Goal: Transaction & Acquisition: Purchase product/service

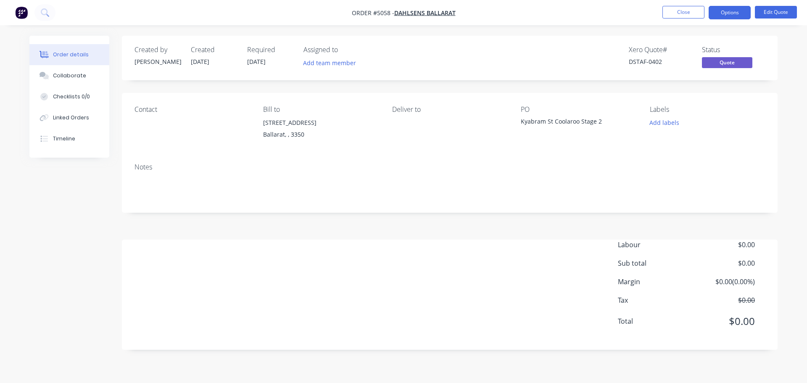
click at [20, 13] on img "button" at bounding box center [21, 12] width 13 height 13
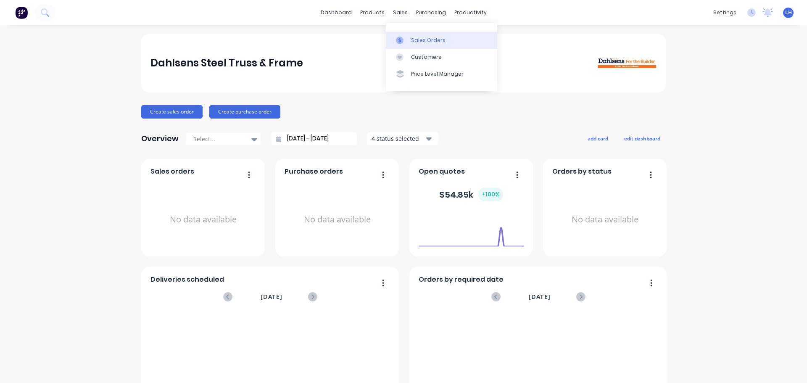
click at [420, 41] on div "Sales Orders" at bounding box center [428, 41] width 34 height 8
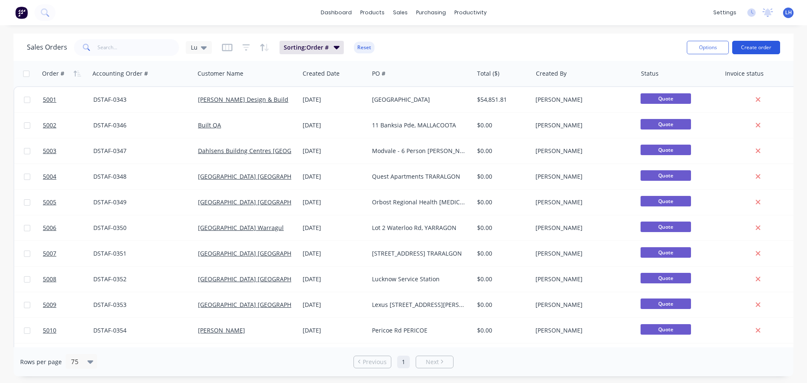
click at [759, 45] on button "Create order" at bounding box center [757, 47] width 48 height 13
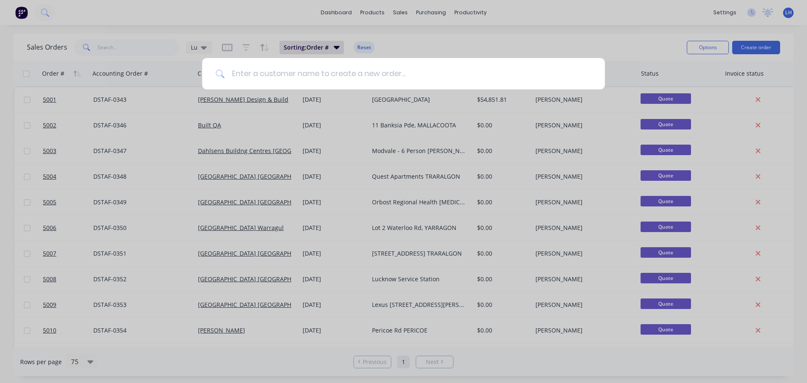
click at [231, 69] on input at bounding box center [408, 74] width 367 height 32
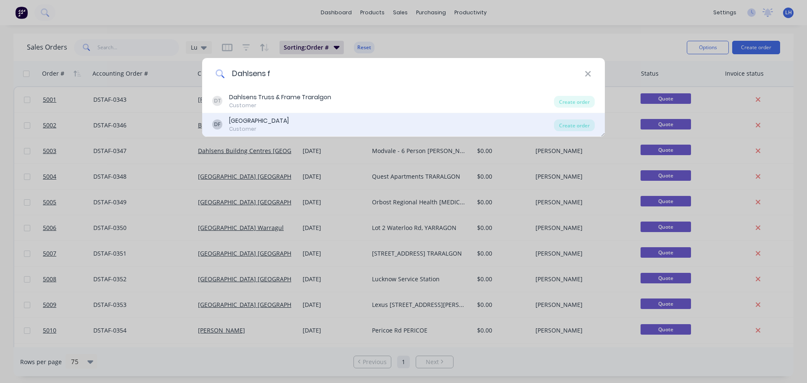
type input "Dahlsens f"
click at [289, 125] on div "Customer" at bounding box center [259, 129] width 60 height 8
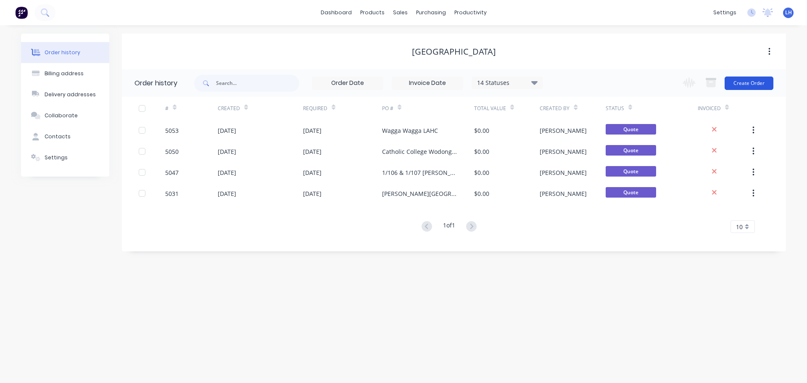
click at [760, 83] on button "Create Order" at bounding box center [749, 83] width 49 height 13
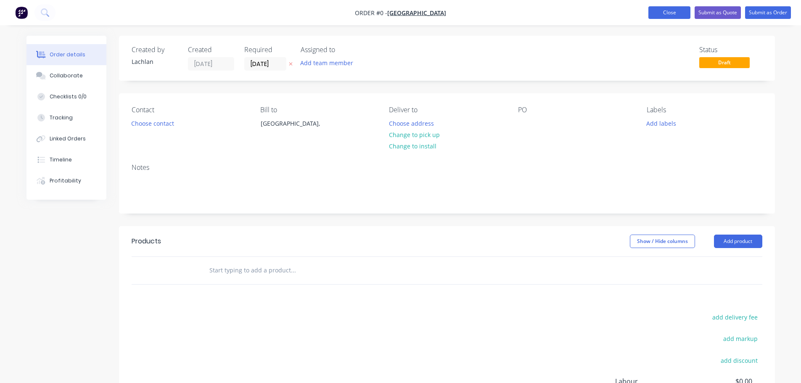
click at [661, 10] on button "Close" at bounding box center [669, 12] width 42 height 13
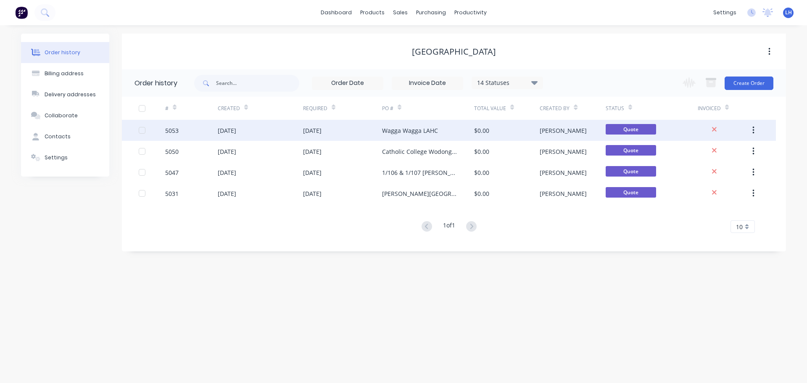
click at [400, 131] on div "Wagga Wagga LAHC" at bounding box center [410, 130] width 56 height 9
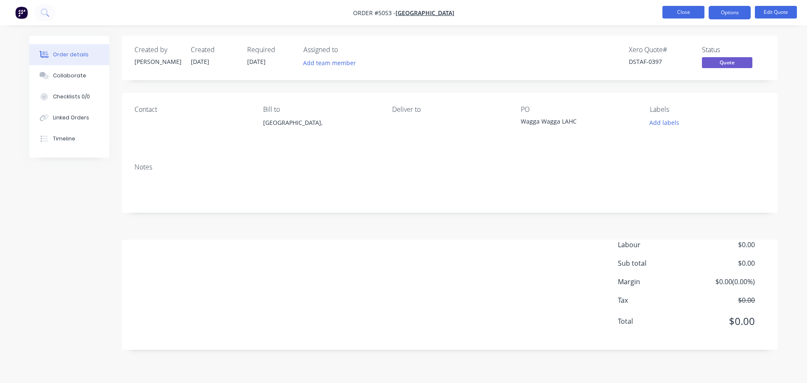
click at [681, 10] on button "Close" at bounding box center [684, 12] width 42 height 13
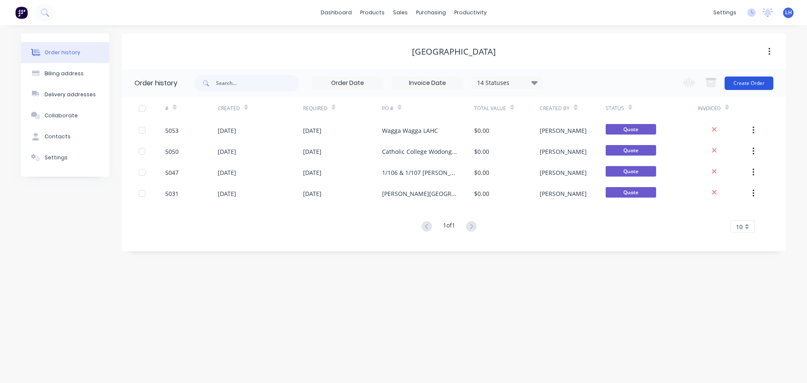
click at [752, 82] on button "Create Order" at bounding box center [749, 83] width 49 height 13
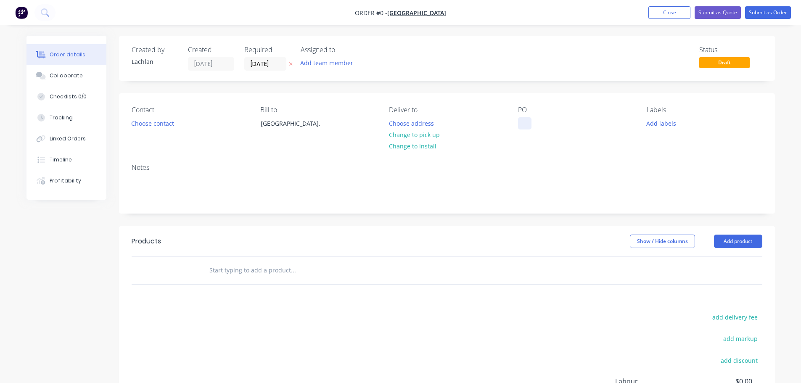
click at [521, 125] on div at bounding box center [524, 123] width 13 height 12
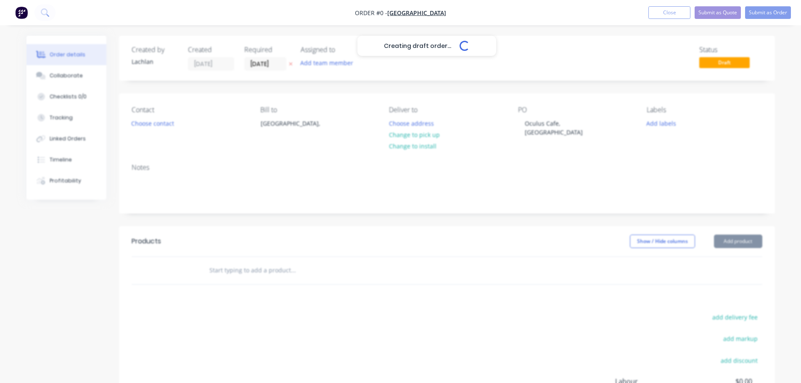
click at [555, 221] on div "Creating draft order... Loading... Order details Collaborate Checklists 0/0 Tra…" at bounding box center [400, 267] width 765 height 463
click at [721, 13] on button "Submit as Quote" at bounding box center [718, 12] width 46 height 13
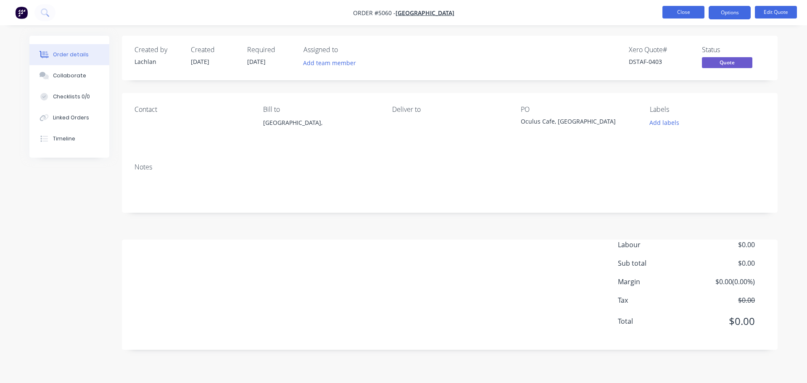
click at [685, 11] on button "Close" at bounding box center [684, 12] width 42 height 13
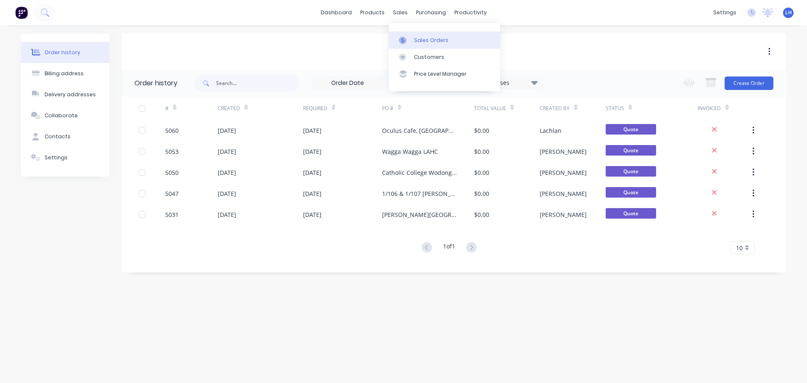
click at [419, 43] on div "Sales Orders" at bounding box center [431, 41] width 34 height 8
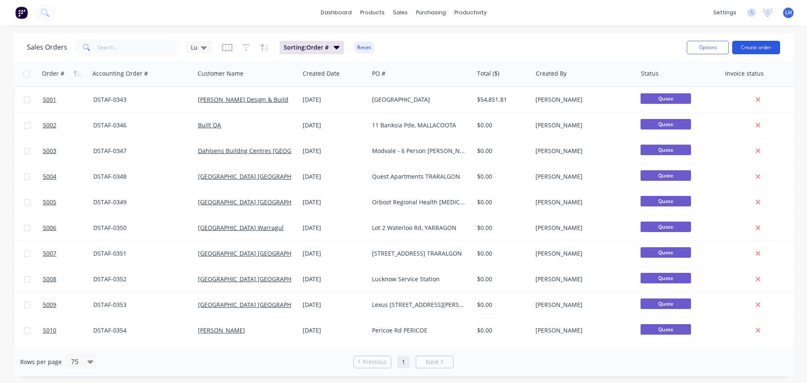
click at [754, 45] on button "Create order" at bounding box center [757, 47] width 48 height 13
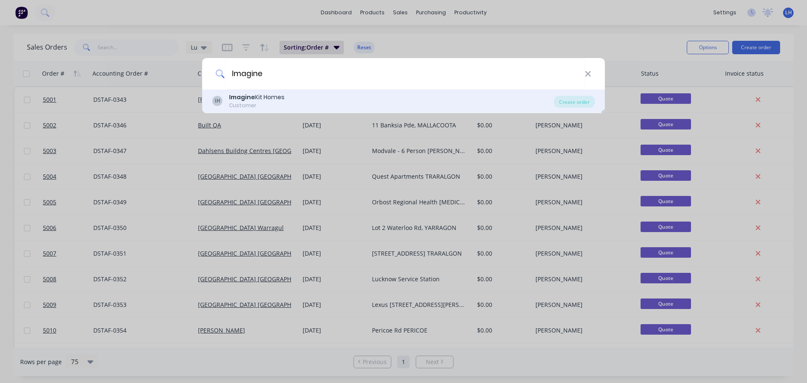
type input "Imagine"
click at [255, 97] on div "Imagine Kit Homes" at bounding box center [257, 97] width 56 height 9
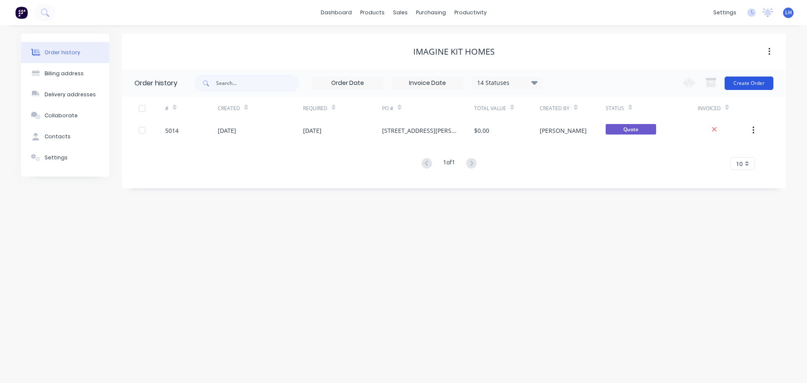
click at [748, 80] on button "Create Order" at bounding box center [749, 83] width 49 height 13
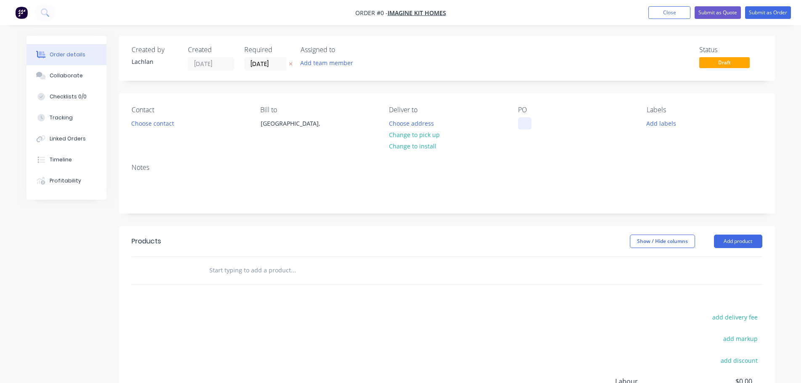
click at [529, 122] on div at bounding box center [524, 123] width 13 height 12
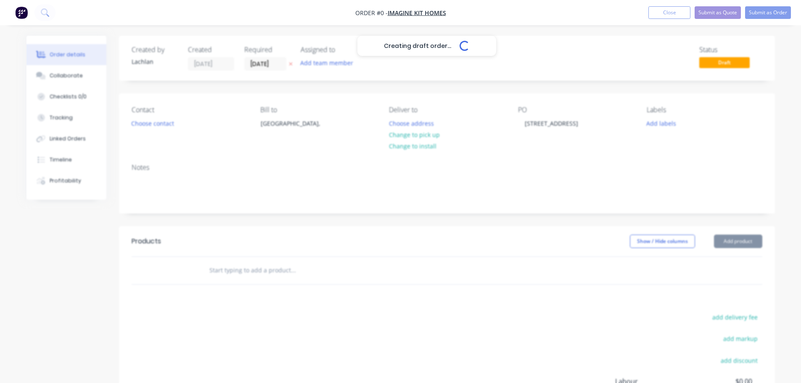
click at [560, 160] on div "Creating draft order... Loading... Order details Collaborate Checklists 0/0 Tra…" at bounding box center [400, 267] width 765 height 463
click at [724, 12] on button "Submit as Quote" at bounding box center [718, 12] width 46 height 13
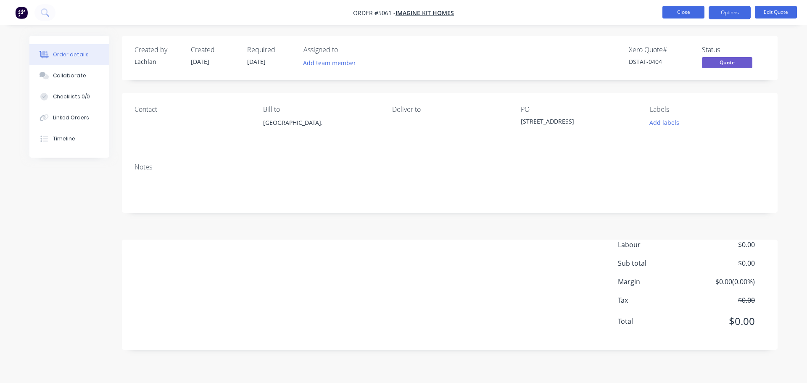
click at [684, 13] on button "Close" at bounding box center [684, 12] width 42 height 13
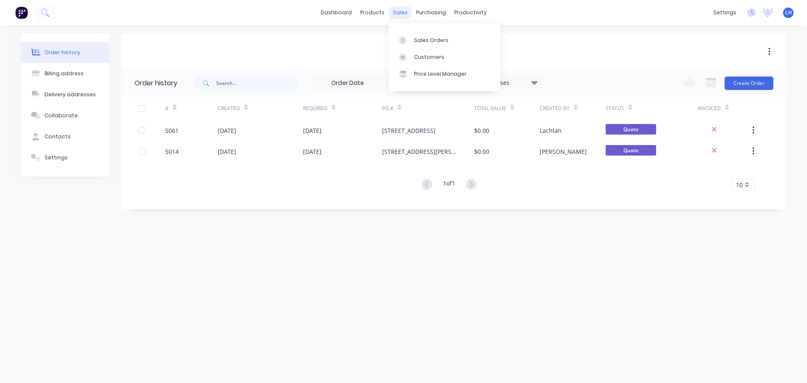
click at [400, 12] on div "sales" at bounding box center [400, 12] width 23 height 13
click at [410, 40] on div at bounding box center [405, 41] width 13 height 8
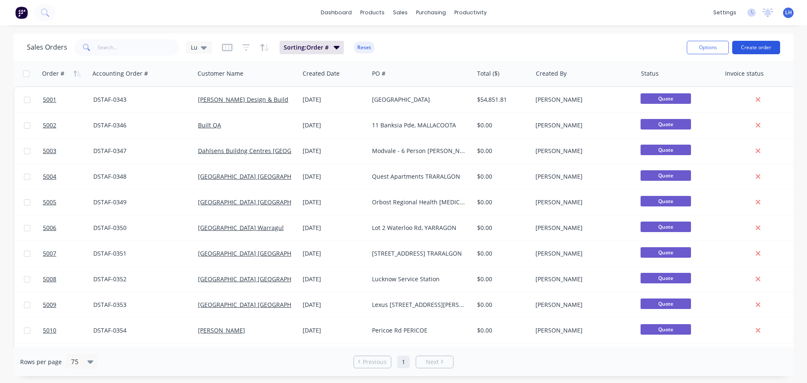
click at [767, 50] on button "Create order" at bounding box center [757, 47] width 48 height 13
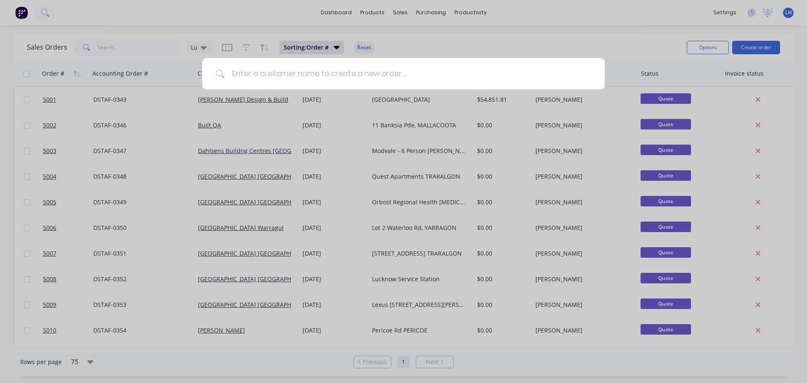
click at [232, 71] on input at bounding box center [408, 74] width 367 height 32
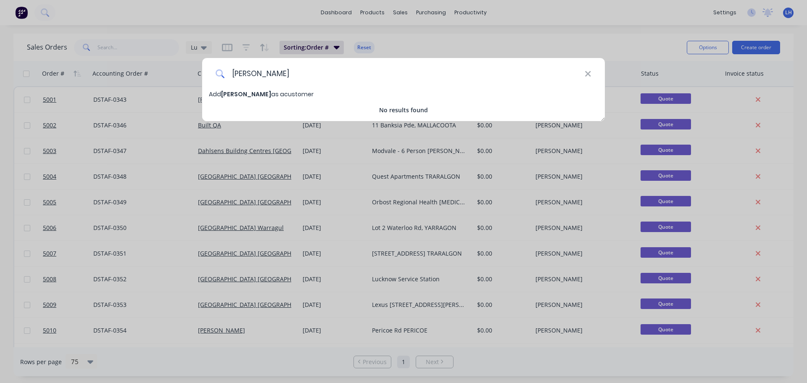
type input "[PERSON_NAME]"
click at [262, 96] on span "[PERSON_NAME]" at bounding box center [246, 94] width 50 height 8
select select "AU"
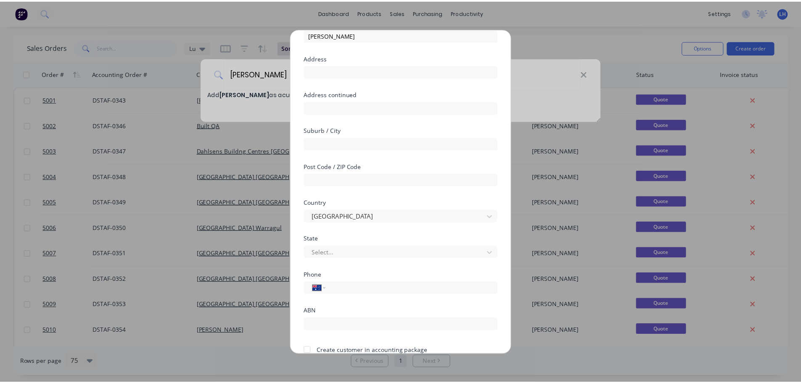
scroll to position [85, 0]
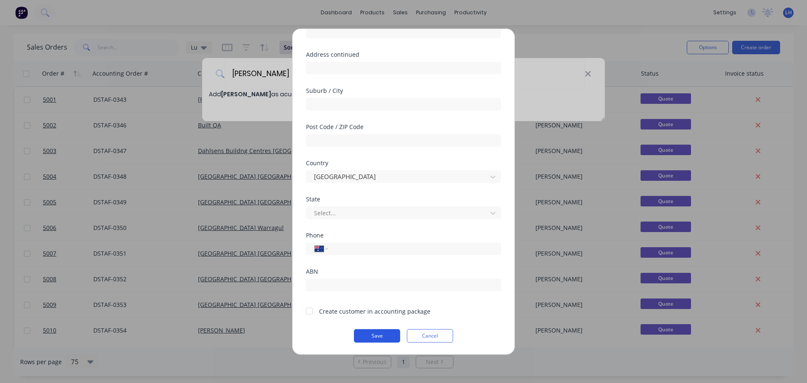
click at [371, 339] on button "Save" at bounding box center [377, 335] width 46 height 13
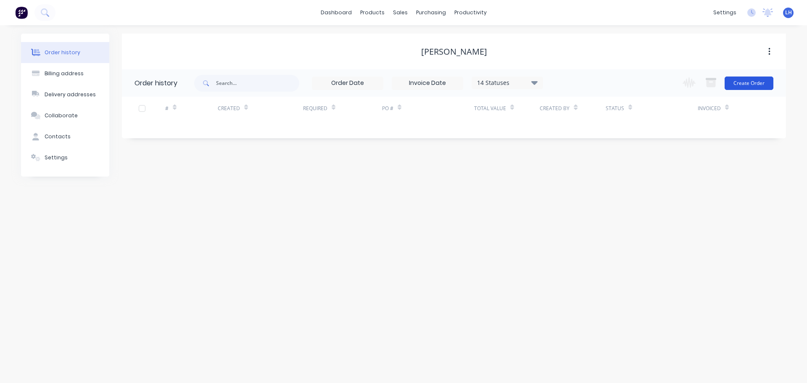
click at [751, 83] on button "Create Order" at bounding box center [749, 83] width 49 height 13
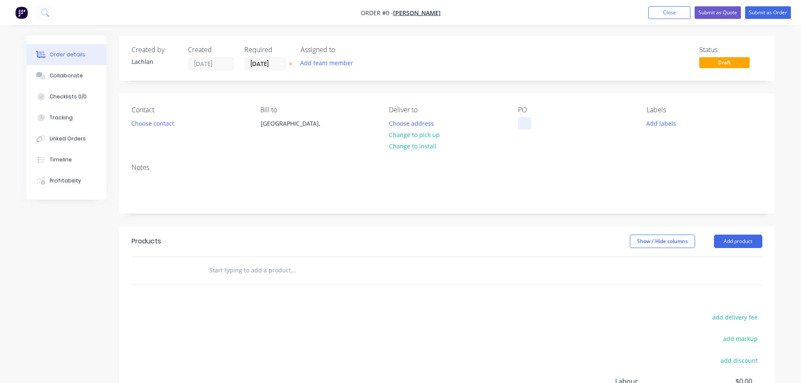
click at [521, 122] on div at bounding box center [524, 123] width 13 height 12
click at [517, 126] on div "Contact Choose contact [PERSON_NAME] to [GEOGRAPHIC_DATA], Deliver to Choose ad…" at bounding box center [447, 124] width 656 height 63
click at [523, 127] on div at bounding box center [524, 123] width 13 height 12
click at [561, 164] on div "Notes" at bounding box center [447, 168] width 631 height 8
click at [717, 14] on button "Submit as Quote" at bounding box center [718, 12] width 46 height 13
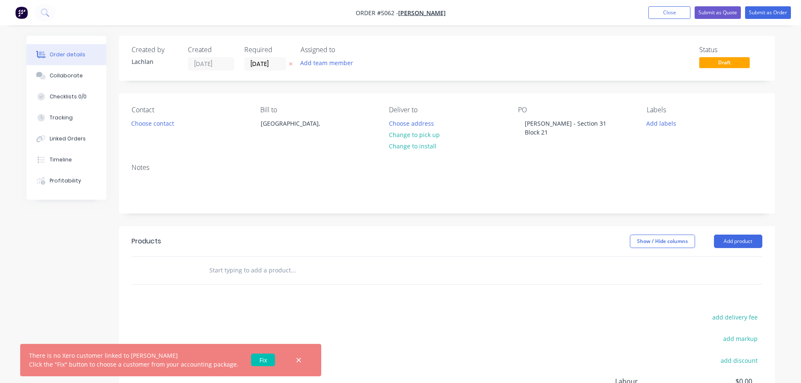
click at [258, 360] on link "Fix" at bounding box center [263, 360] width 24 height 13
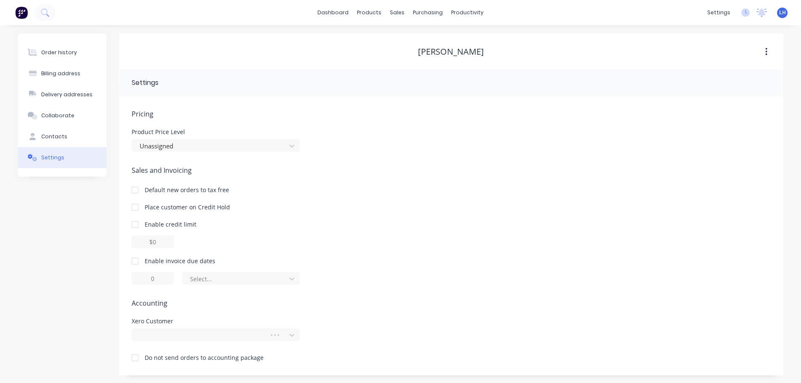
scroll to position [1, 0]
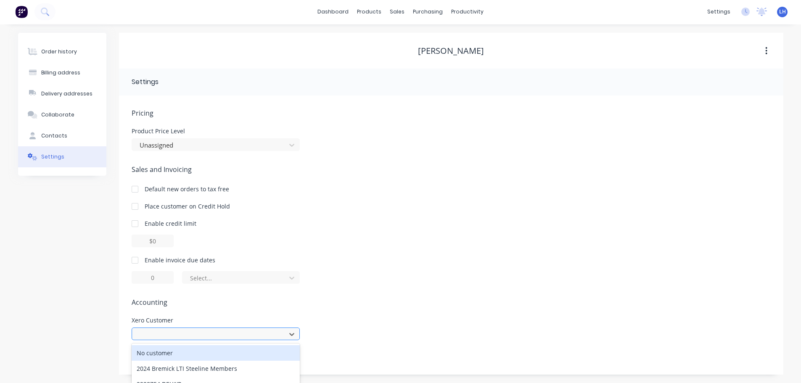
click at [194, 333] on div "252 results available. Use Up and Down to choose options, press Enter to select…" at bounding box center [216, 334] width 168 height 13
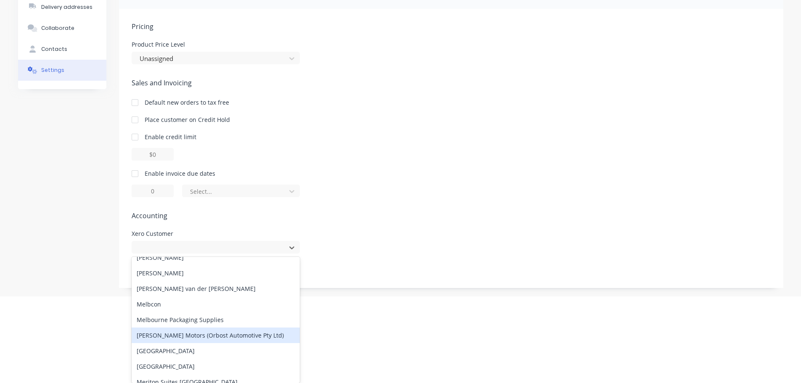
scroll to position [2313, 0]
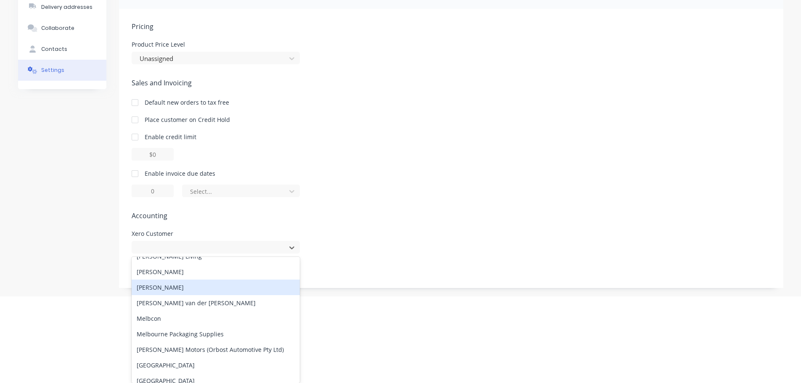
click at [159, 287] on div "[PERSON_NAME]" at bounding box center [216, 288] width 168 height 16
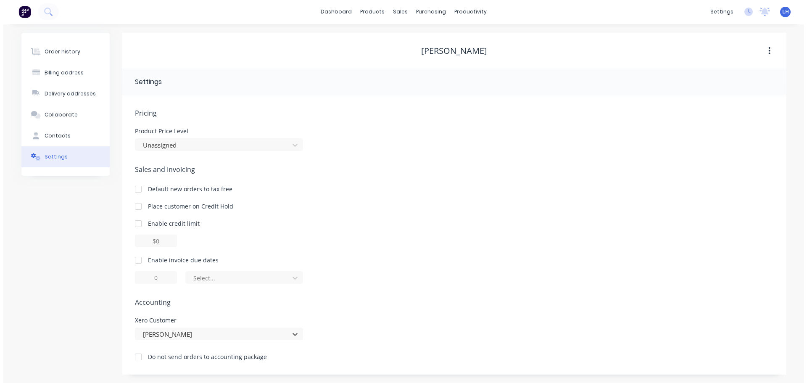
scroll to position [0, 0]
click at [386, 10] on div "sales" at bounding box center [397, 12] width 23 height 13
click at [417, 42] on div "Sales Orders" at bounding box center [428, 41] width 34 height 8
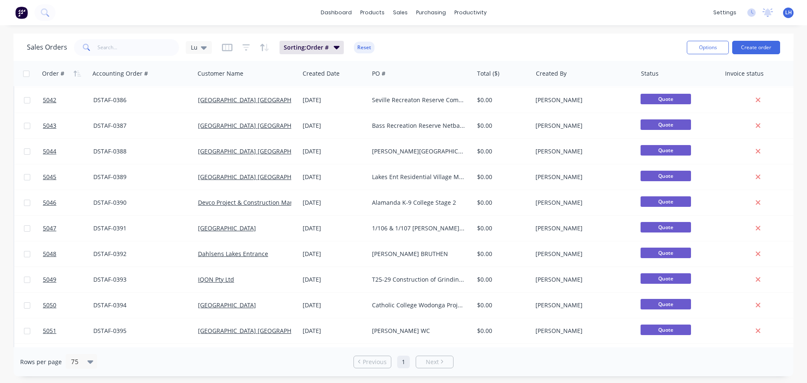
scroll to position [1333, 0]
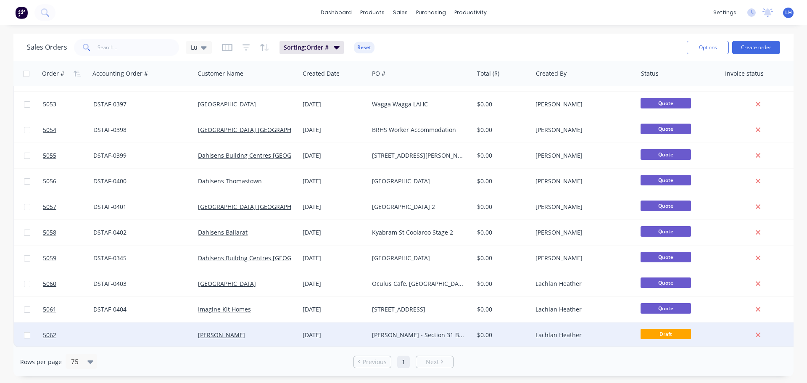
click at [386, 326] on div "[PERSON_NAME] - Section 31 Block 21" at bounding box center [421, 335] width 105 height 25
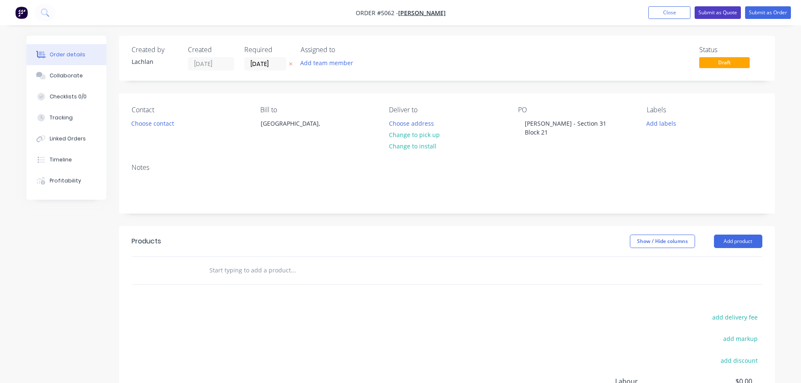
click at [720, 12] on button "Submit as Quote" at bounding box center [718, 12] width 46 height 13
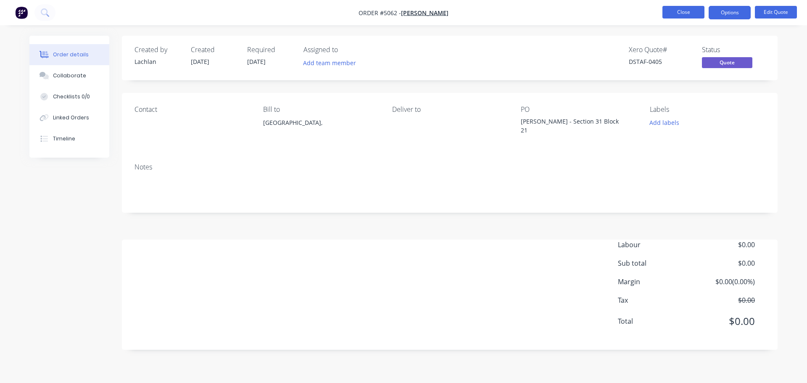
click at [690, 11] on button "Close" at bounding box center [684, 12] width 42 height 13
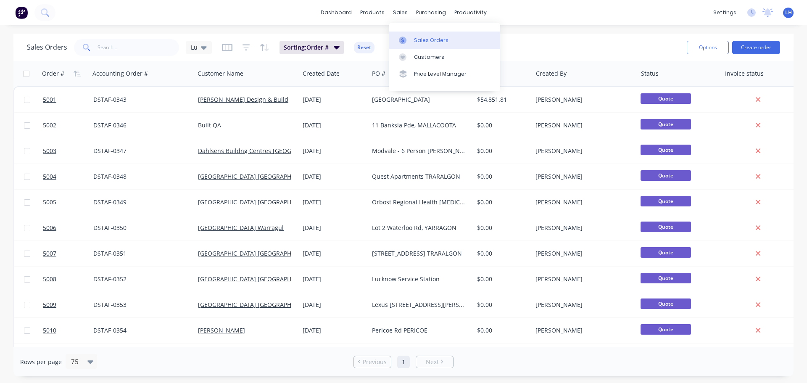
click at [415, 37] on div "Sales Orders" at bounding box center [431, 41] width 34 height 8
click at [766, 45] on button "Create order" at bounding box center [757, 47] width 48 height 13
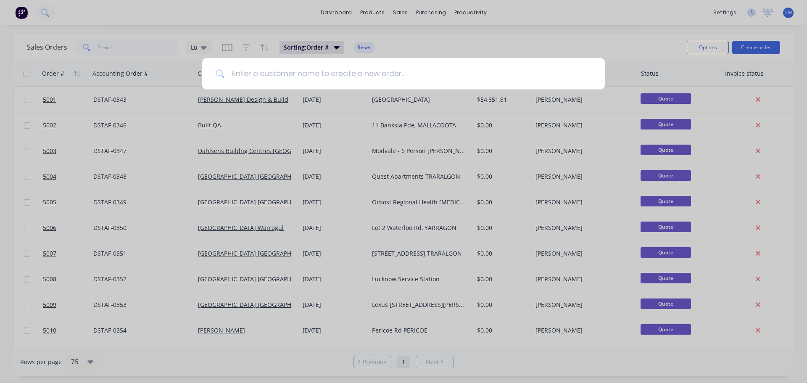
click at [231, 72] on input at bounding box center [408, 74] width 367 height 32
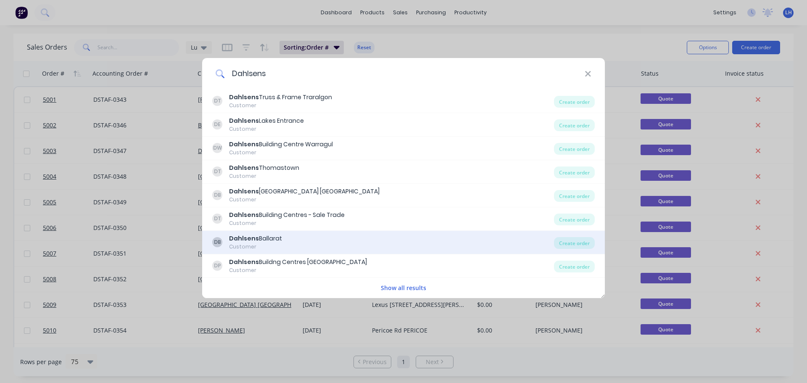
type input "Dahlsens"
click at [260, 234] on div "Dahlsens Ballarat" at bounding box center [255, 238] width 53 height 9
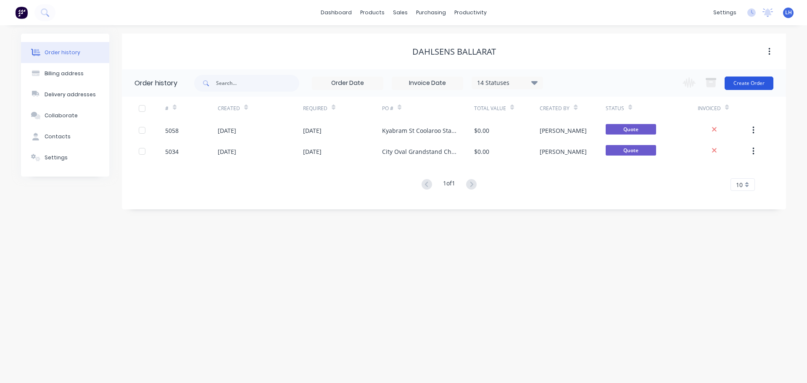
click at [749, 81] on button "Create Order" at bounding box center [749, 83] width 49 height 13
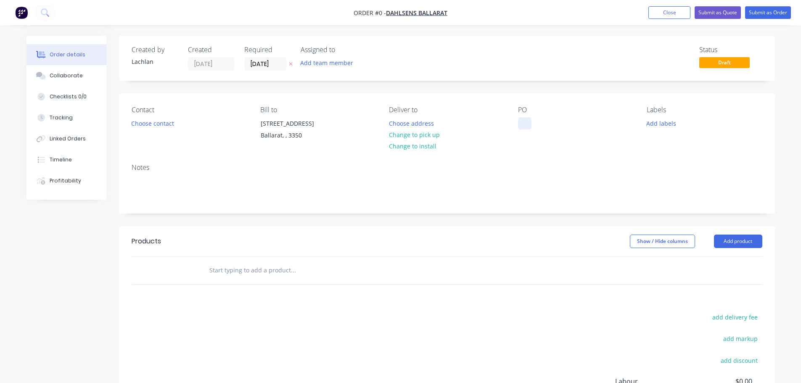
click at [518, 125] on div at bounding box center [524, 123] width 13 height 12
click at [563, 170] on div "Notes" at bounding box center [447, 168] width 631 height 8
click at [720, 12] on button "Submit as Quote" at bounding box center [718, 12] width 46 height 13
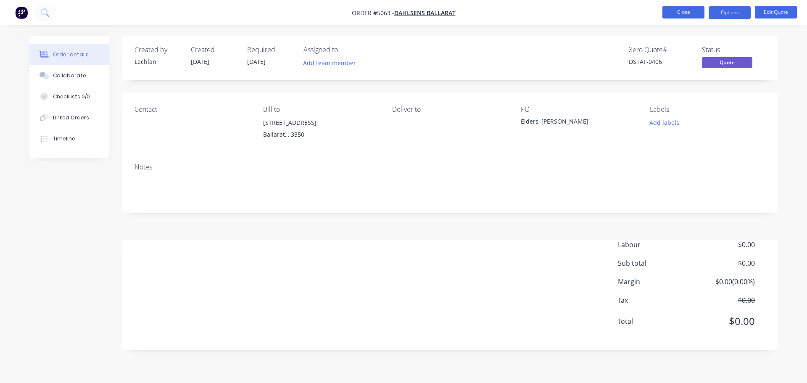
click at [678, 9] on button "Close" at bounding box center [684, 12] width 42 height 13
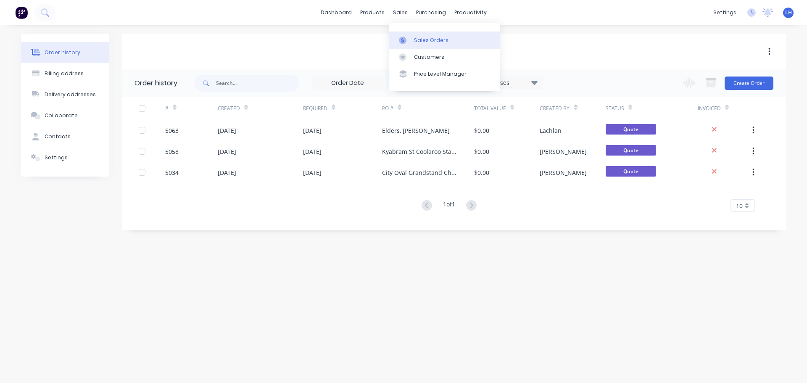
click at [428, 41] on div "Sales Orders" at bounding box center [431, 41] width 34 height 8
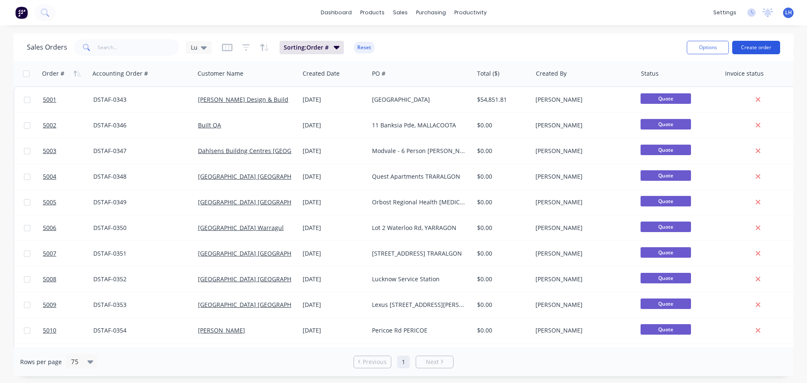
click at [754, 46] on button "Create order" at bounding box center [757, 47] width 48 height 13
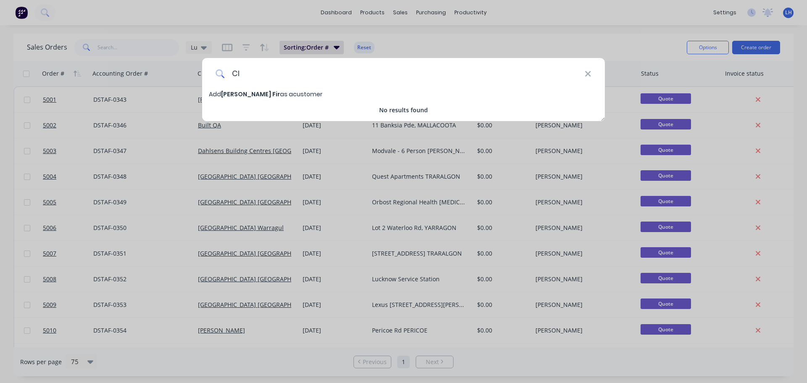
type input "C"
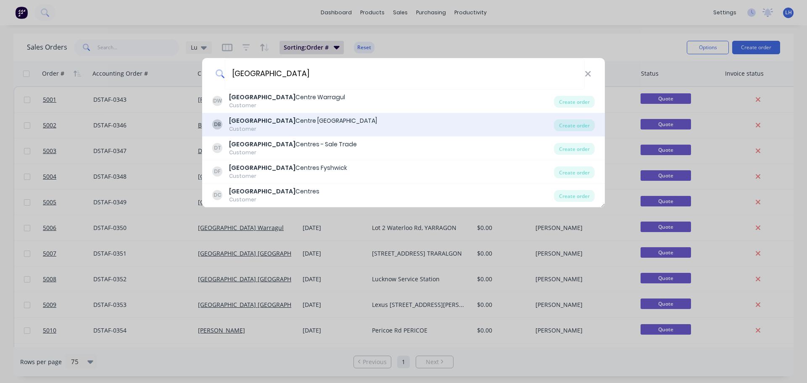
type input "Dahlsens Building"
click at [288, 122] on div "Dahlsens Building Centre Bairnsdale" at bounding box center [303, 120] width 148 height 9
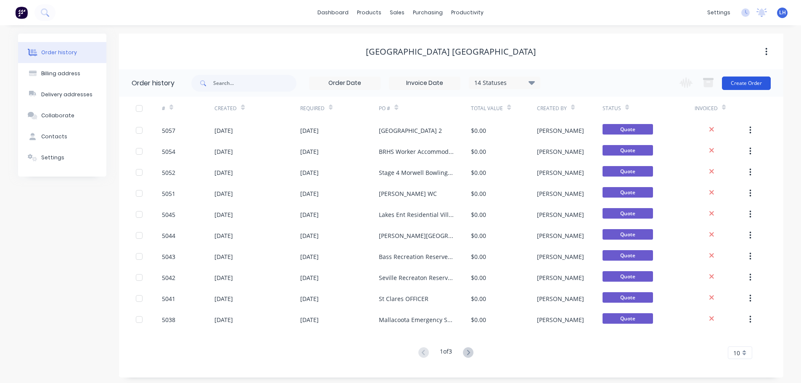
click at [755, 82] on button "Create Order" at bounding box center [746, 83] width 49 height 13
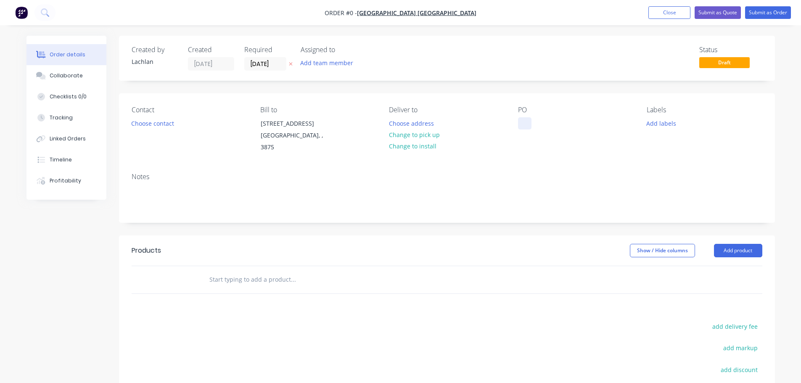
click at [522, 126] on div at bounding box center [524, 123] width 13 height 12
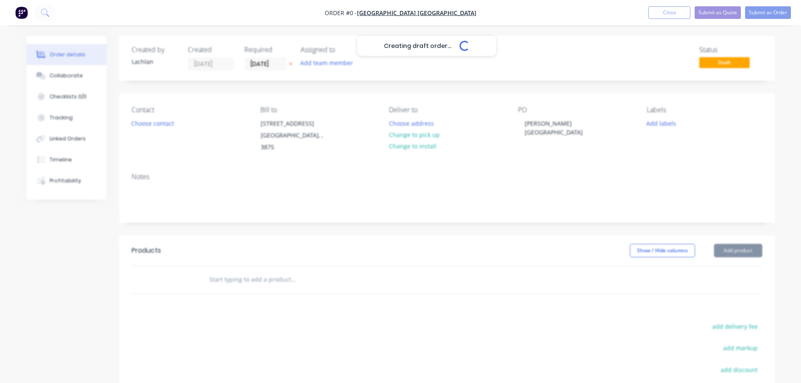
click at [544, 175] on div "Creating draft order... Loading... Order details Collaborate Checklists 0/0 Tra…" at bounding box center [400, 272] width 765 height 473
click at [721, 9] on button "Submit as Quote" at bounding box center [718, 12] width 46 height 13
